Goal: Navigation & Orientation: Go to known website

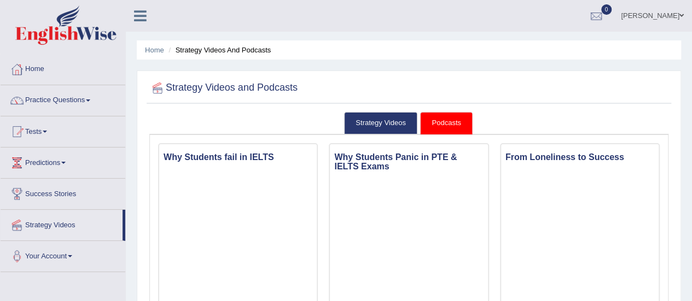
click at [91, 104] on link "Practice Questions" at bounding box center [63, 98] width 125 height 27
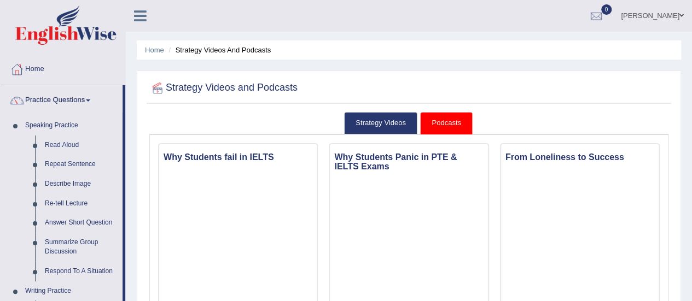
click at [679, 16] on span at bounding box center [681, 15] width 4 height 7
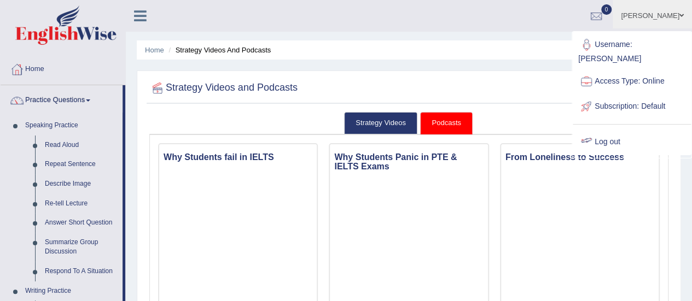
click at [621, 130] on link "Log out" at bounding box center [631, 142] width 118 height 25
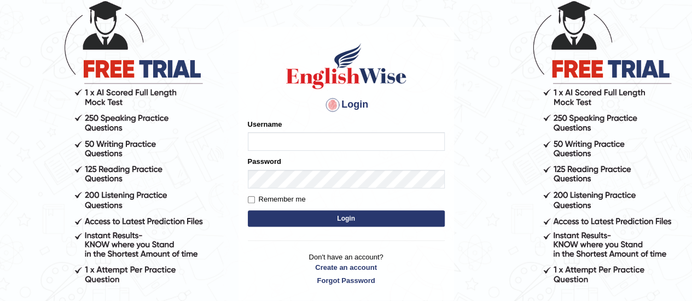
scroll to position [73, 0]
